Goal: Navigation & Orientation: Understand site structure

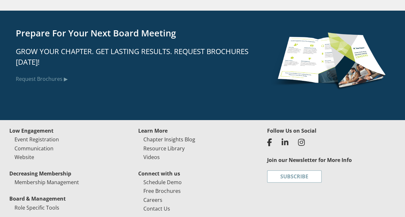
scroll to position [1650, 0]
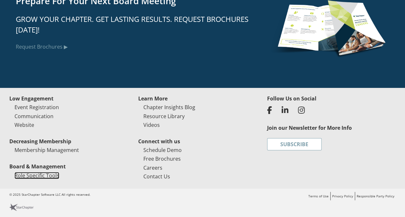
click at [48, 173] on link "Role Specific Tools" at bounding box center [37, 175] width 45 height 7
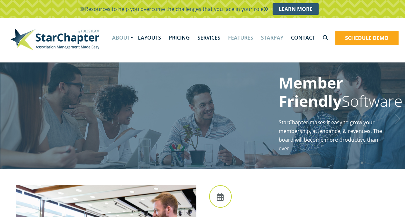
click at [128, 34] on link "About" at bounding box center [121, 38] width 26 height 20
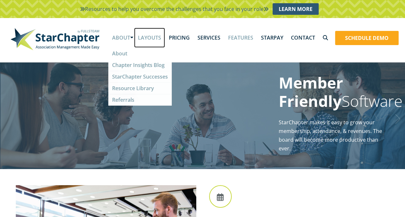
click at [150, 35] on link "Layouts" at bounding box center [149, 38] width 31 height 20
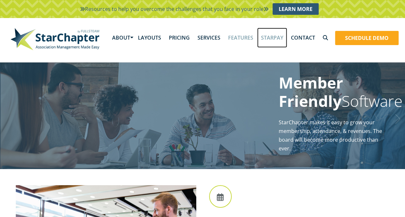
click at [275, 35] on link "StarPay" at bounding box center [272, 38] width 30 height 20
